Goal: Entertainment & Leisure: Consume media (video, audio)

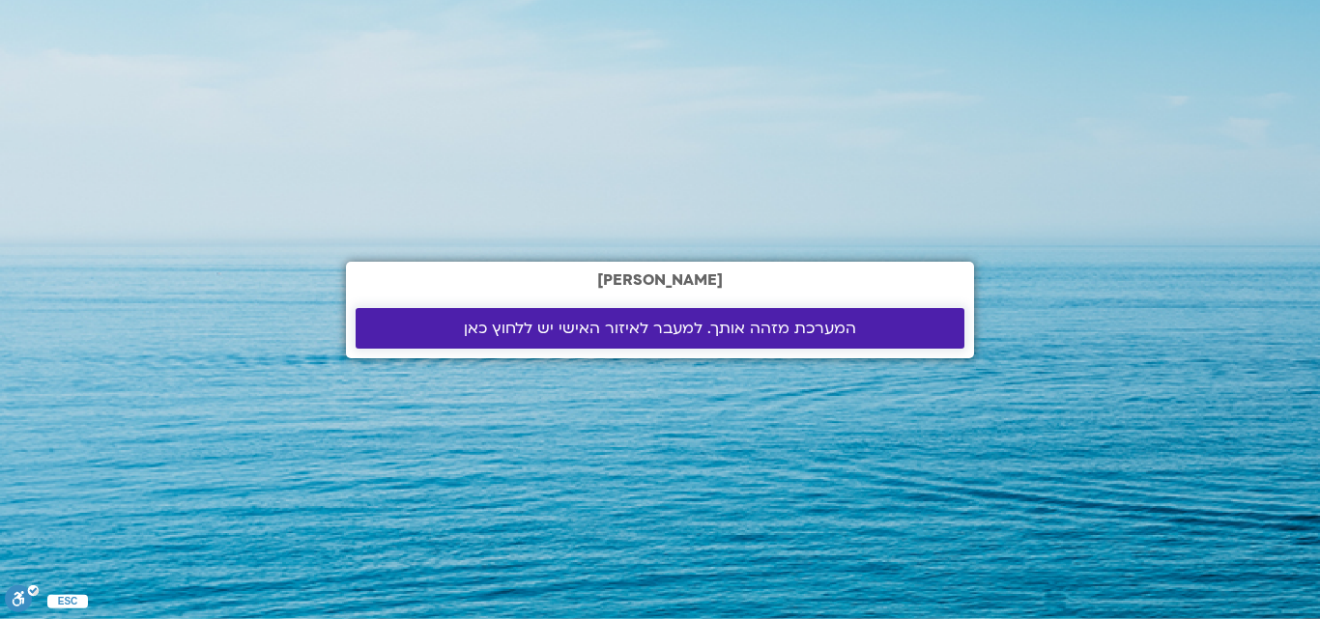
click at [702, 321] on span "המערכת מזהה אותך. למעבר לאיזור האישי יש ללחוץ כאן" at bounding box center [660, 328] width 392 height 17
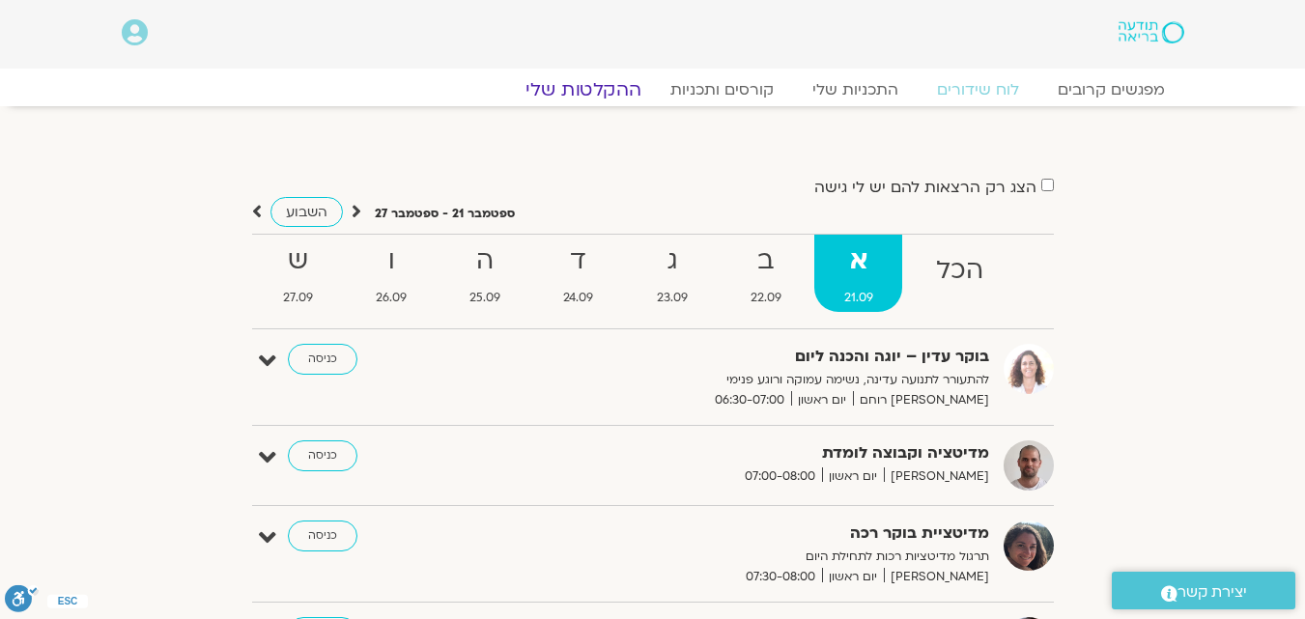
click at [587, 84] on link "ההקלטות שלי" at bounding box center [583, 89] width 162 height 23
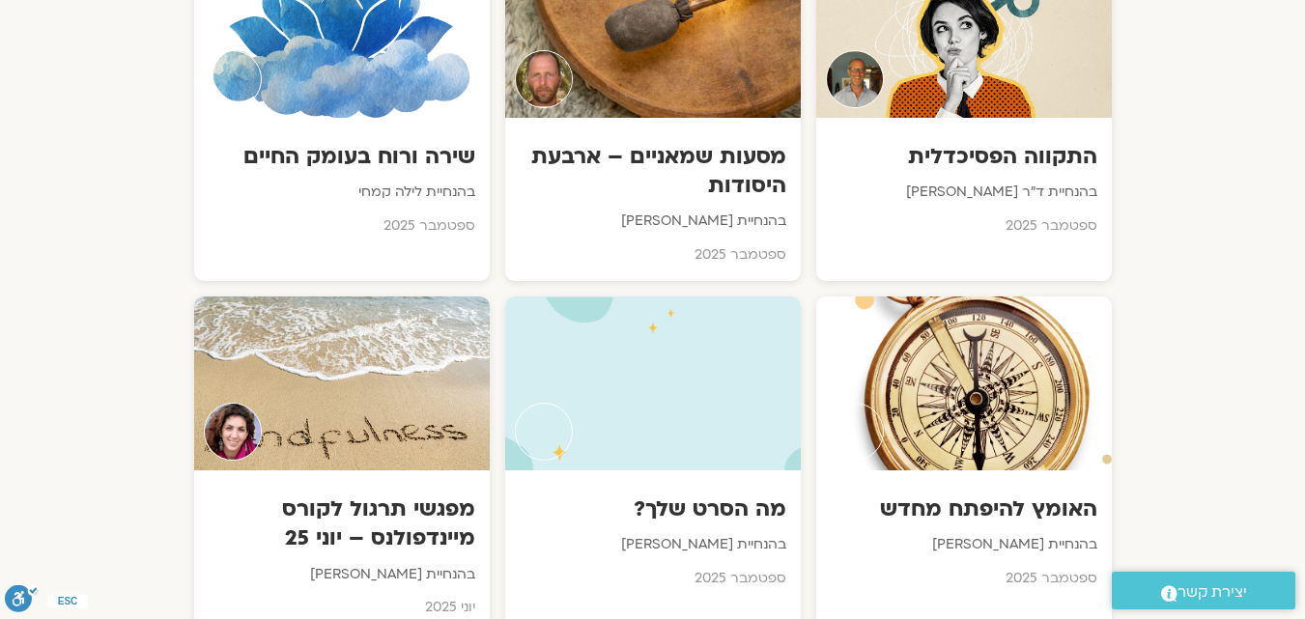
scroll to position [1153, 0]
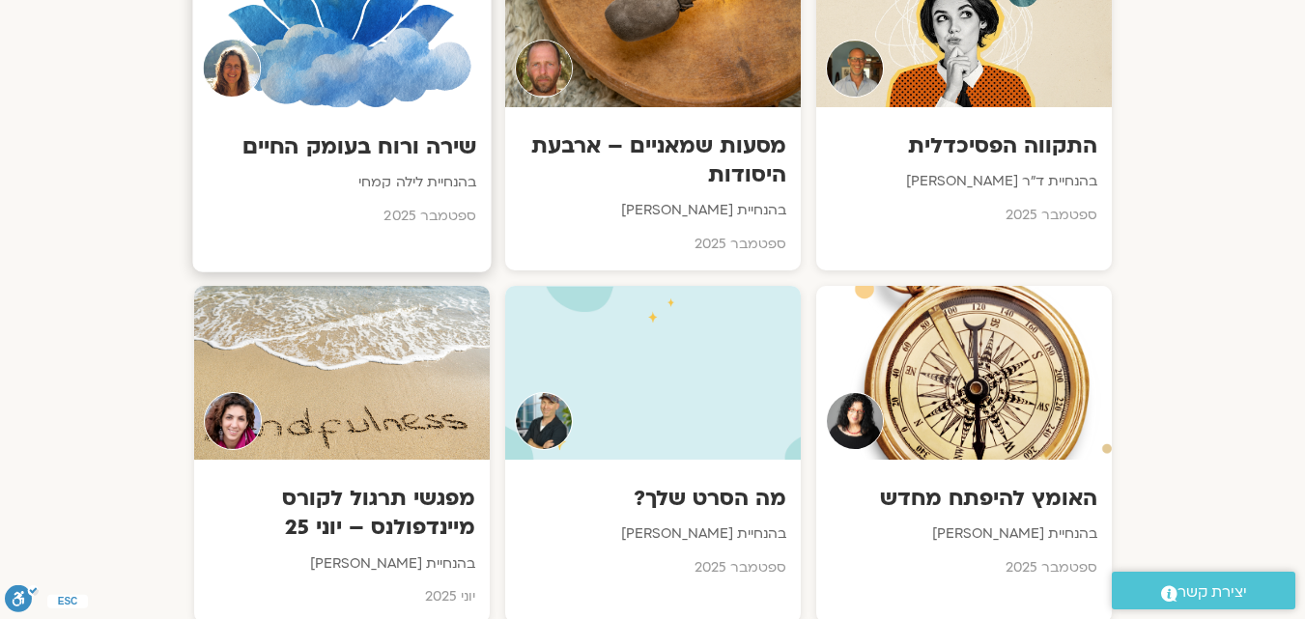
click at [289, 83] on div at bounding box center [341, 19] width 298 height 176
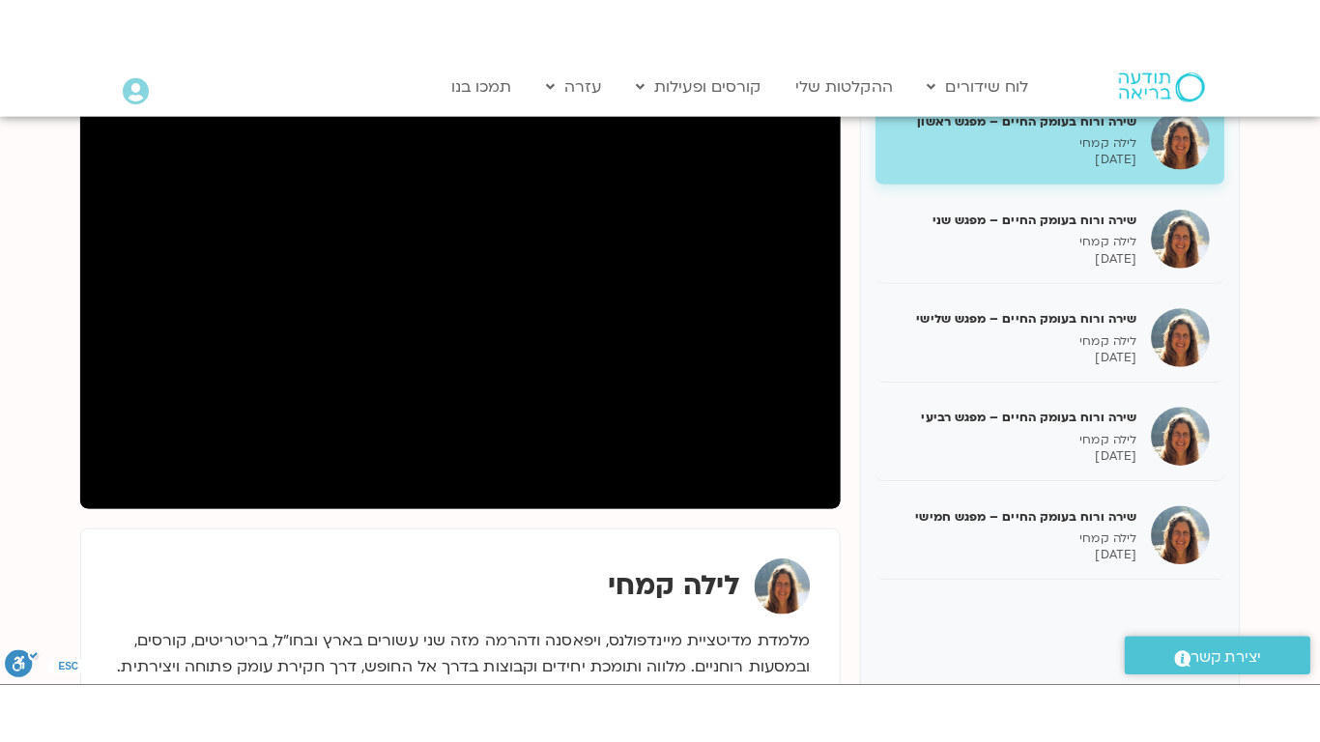
scroll to position [283, 0]
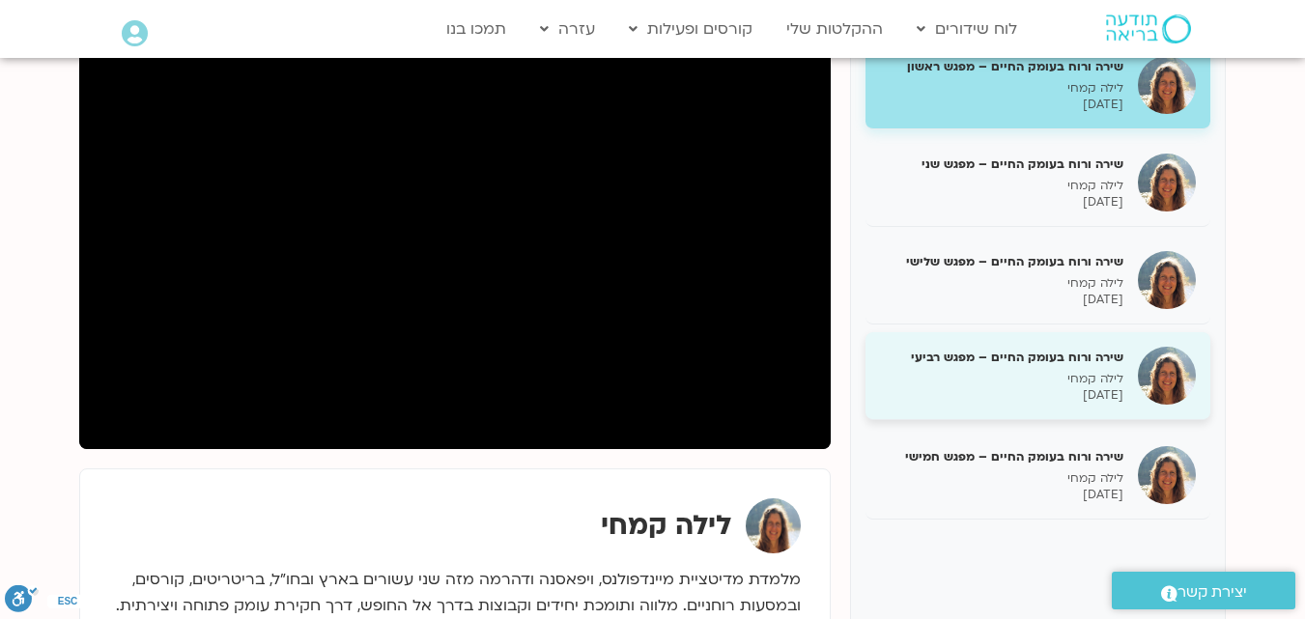
click at [1094, 366] on div "שירה ורוח בעומק החיים – מפגש רביעי לילה קמחי 17/09/2025" at bounding box center [1001, 376] width 243 height 55
